Goal: Navigation & Orientation: Find specific page/section

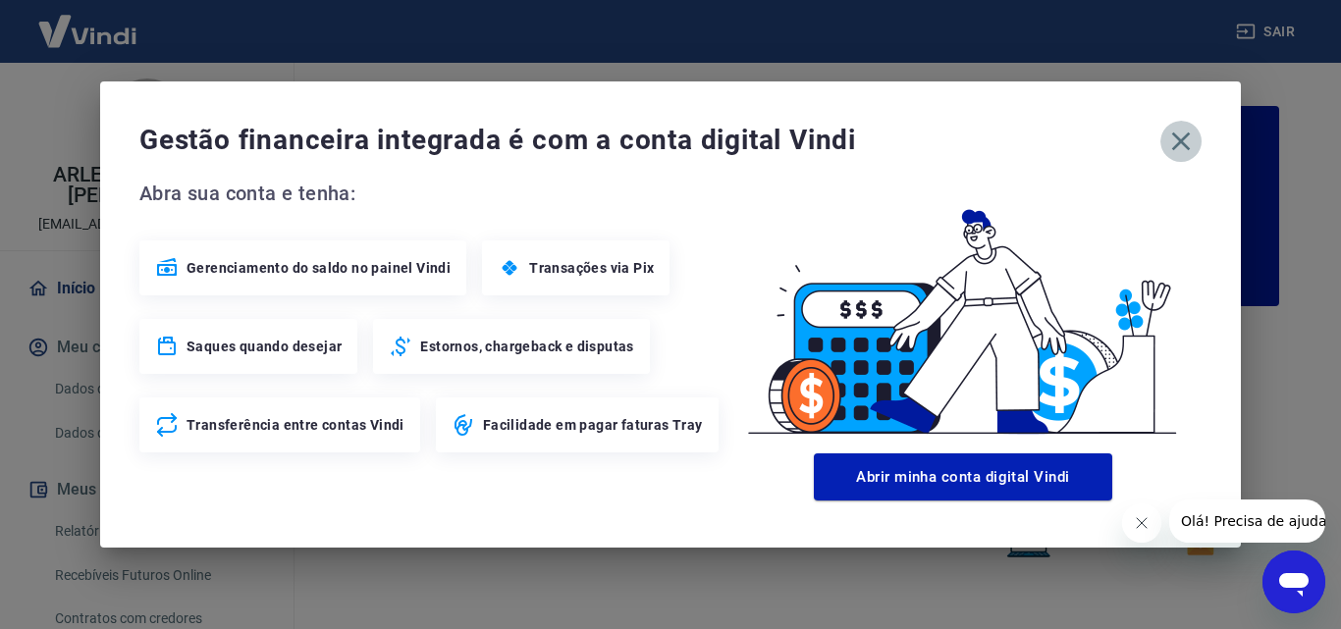
click at [1173, 142] on icon "button" at bounding box center [1181, 141] width 31 height 31
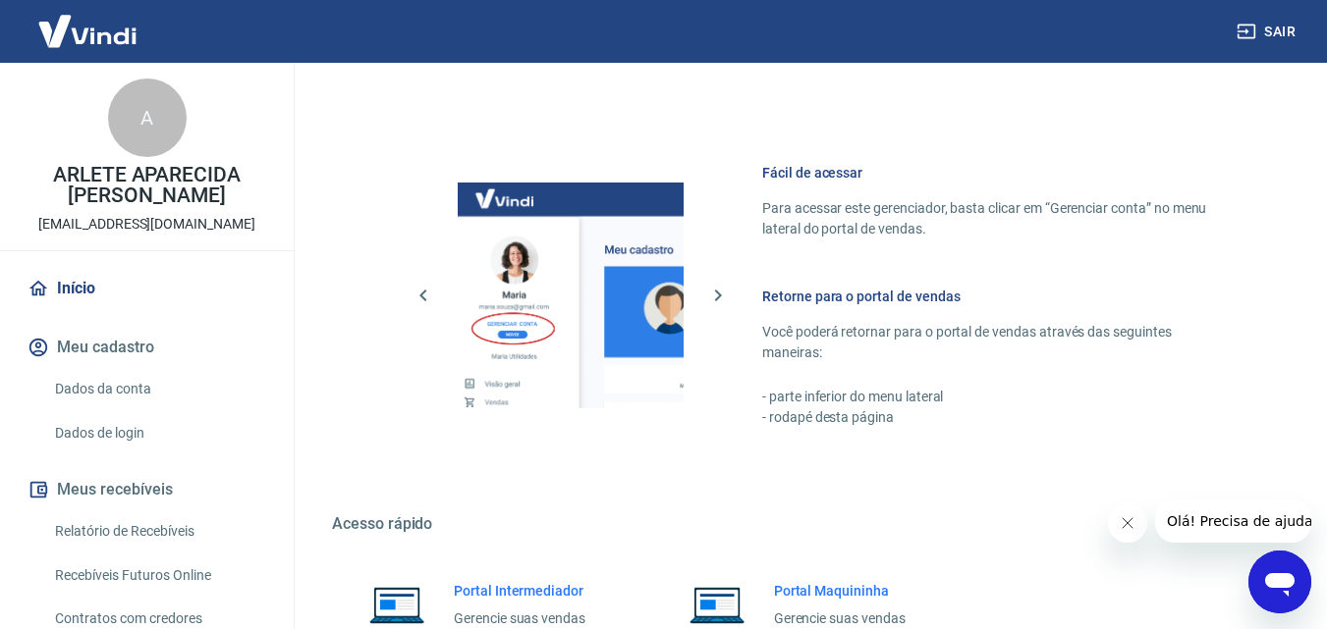
scroll to position [1080, 0]
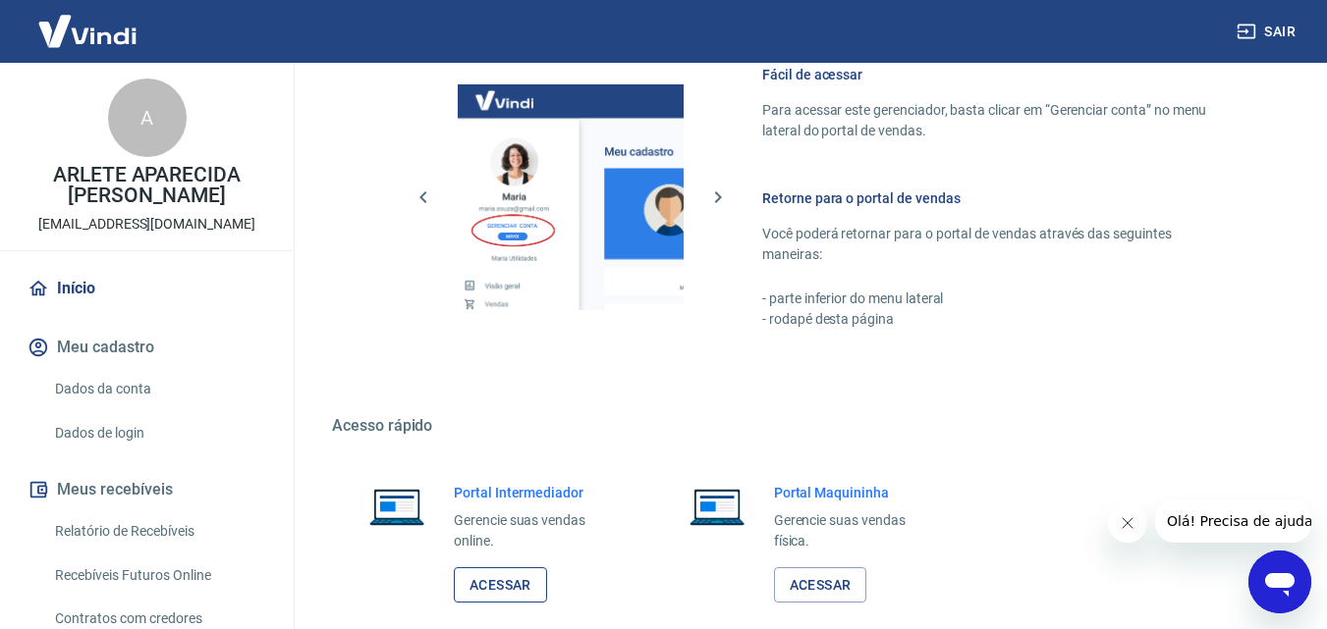
click at [509, 586] on link "Acessar" at bounding box center [500, 586] width 93 height 36
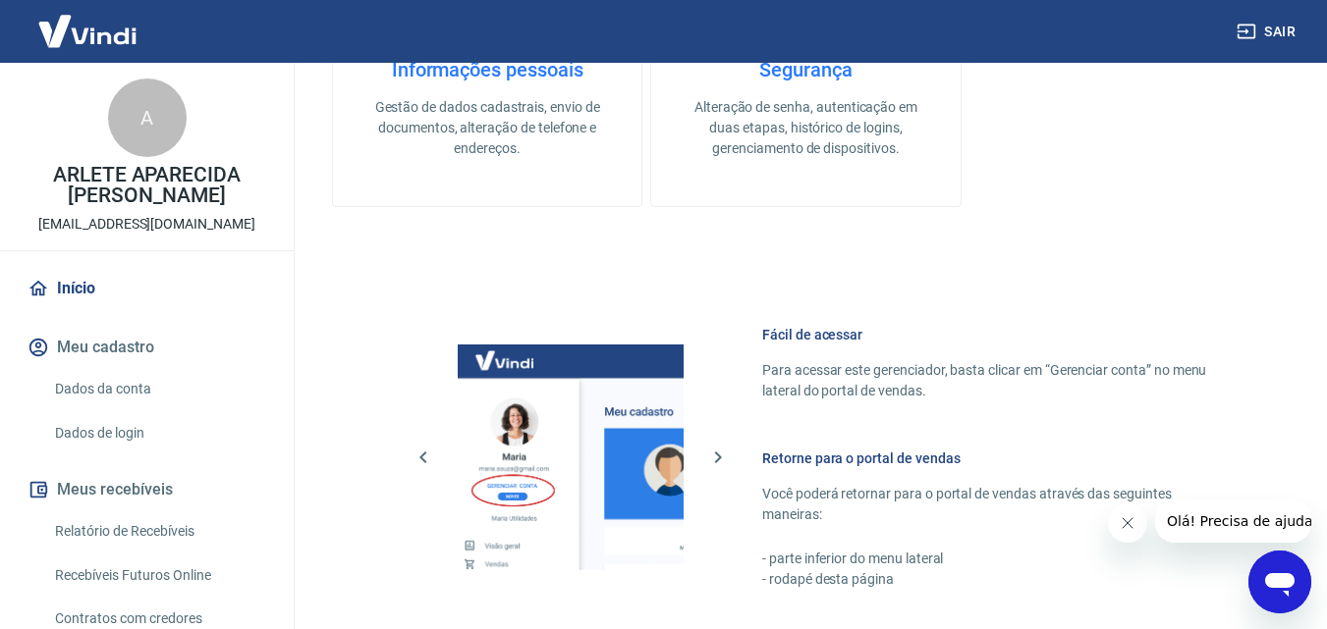
scroll to position [498, 0]
